Goal: Transaction & Acquisition: Download file/media

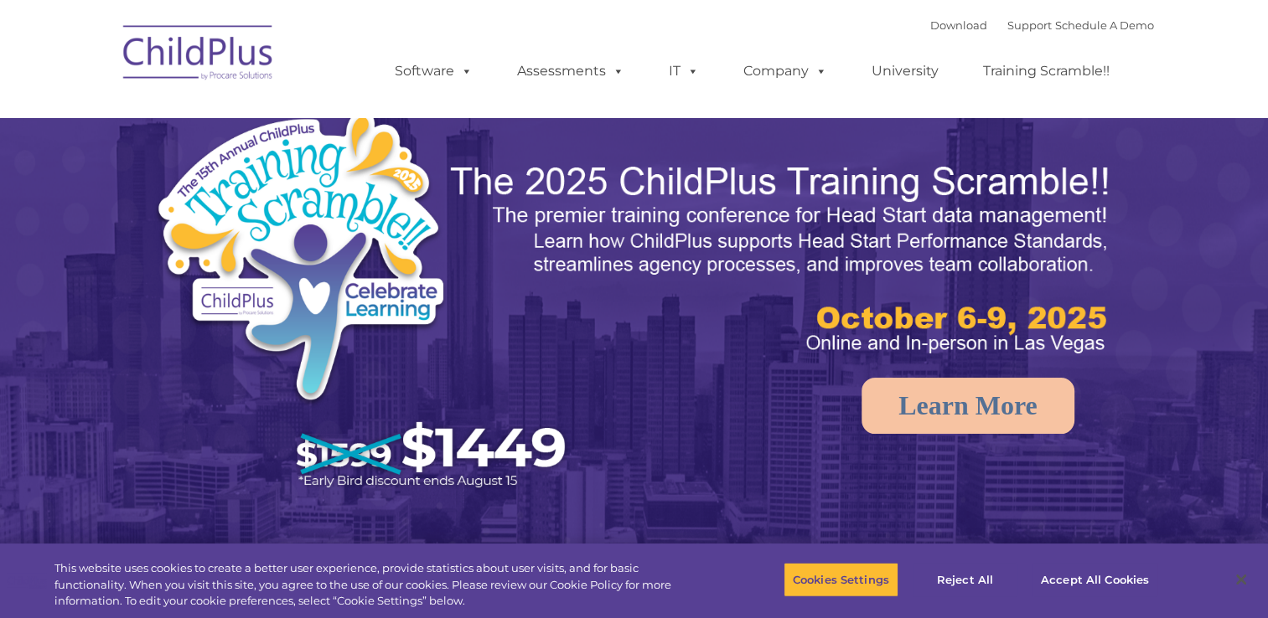
select select "MEDIUM"
click at [954, 24] on link "Download" at bounding box center [958, 24] width 57 height 13
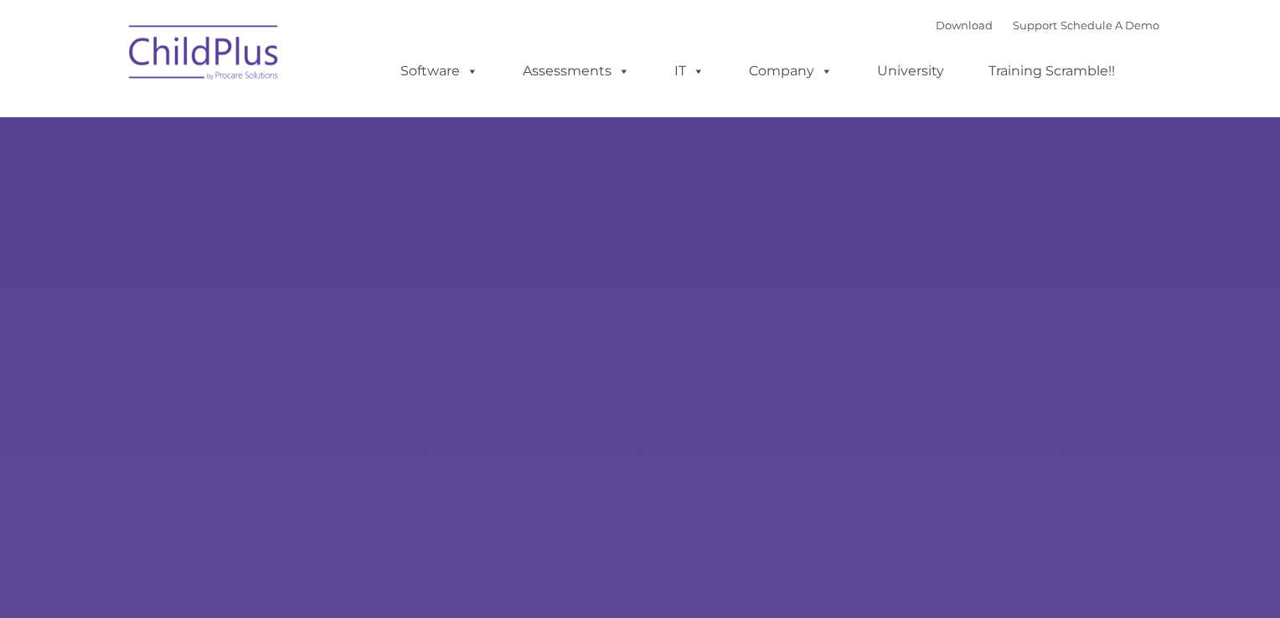
type input ""
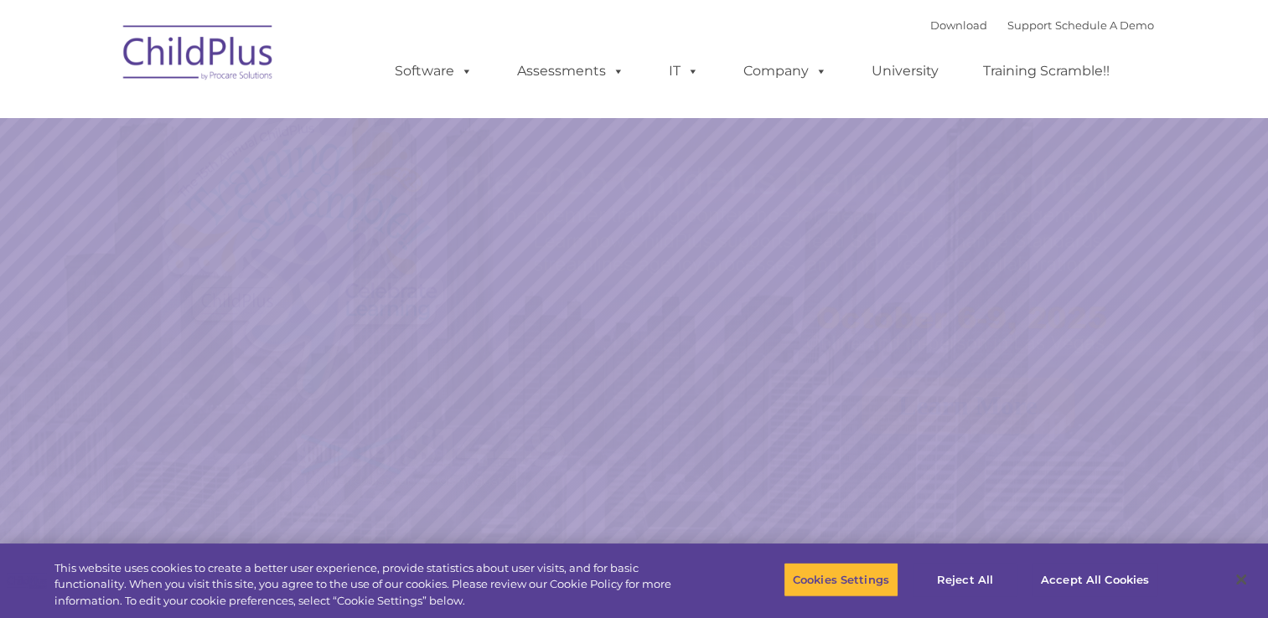
select select "MEDIUM"
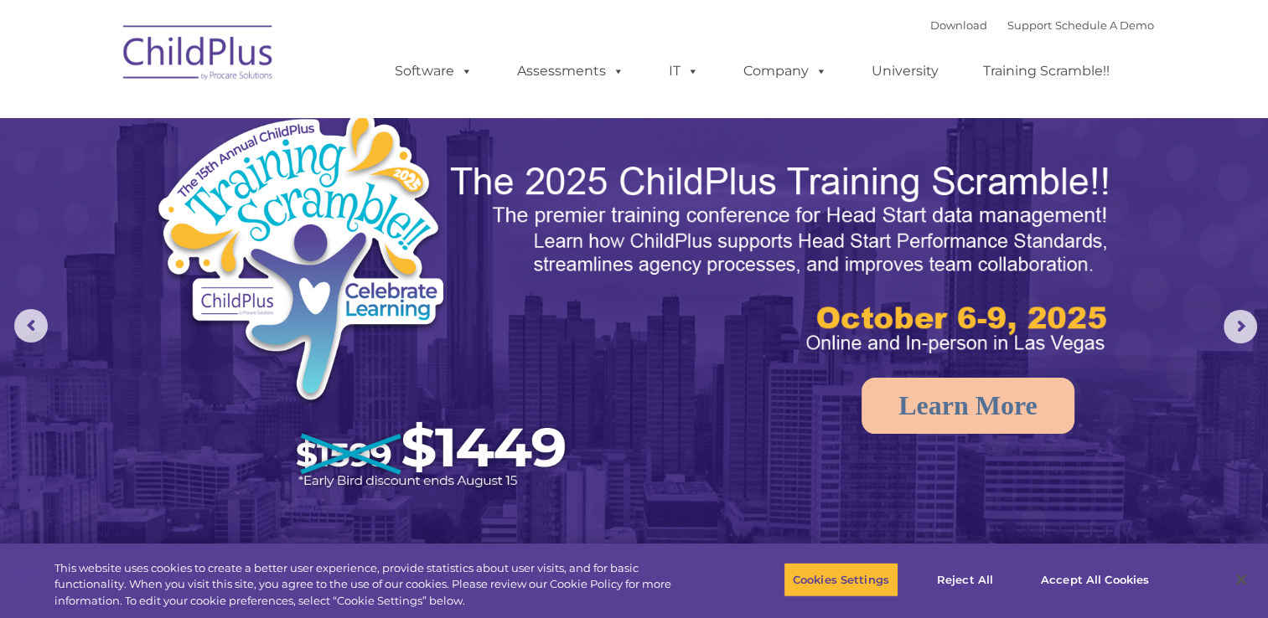
click at [930, 36] on div "Download Support | Schedule A Demo " at bounding box center [1042, 25] width 224 height 25
click at [930, 28] on link "Download" at bounding box center [958, 24] width 57 height 13
